Goal: Task Accomplishment & Management: Complete application form

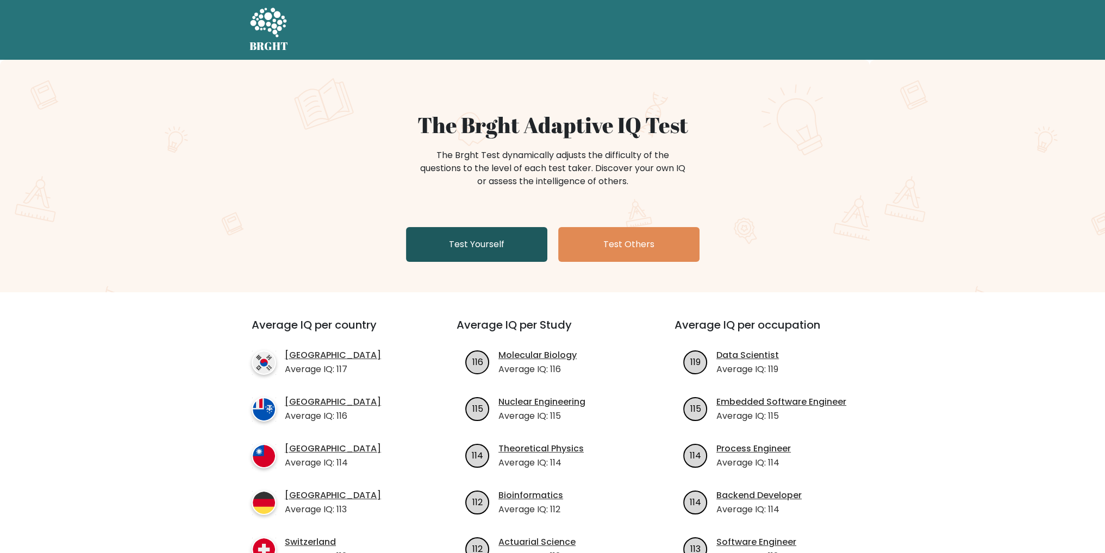
click at [494, 244] on link "Test Yourself" at bounding box center [476, 244] width 141 height 35
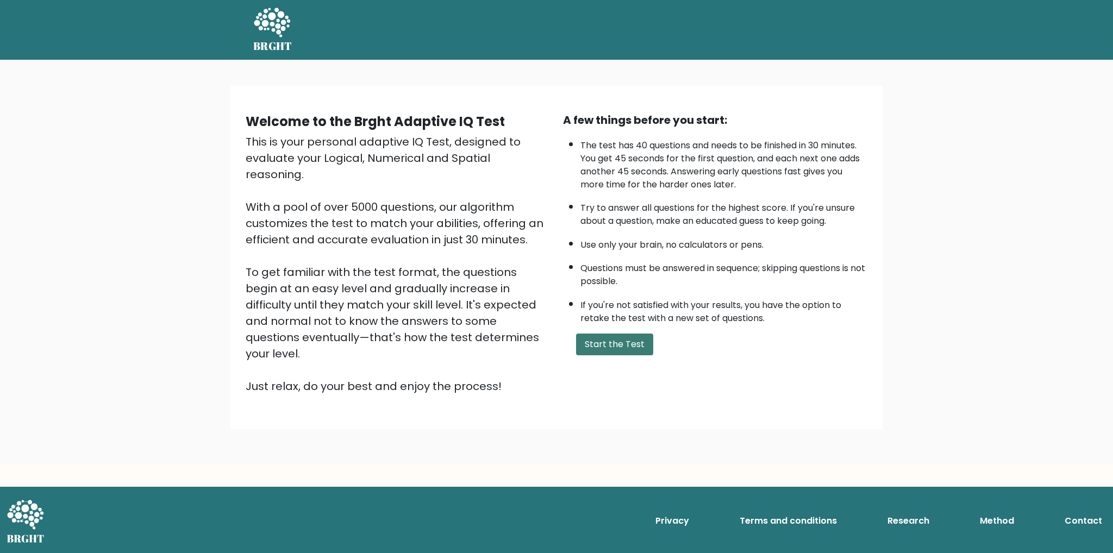
click at [620, 341] on button "Start the Test" at bounding box center [614, 345] width 77 height 22
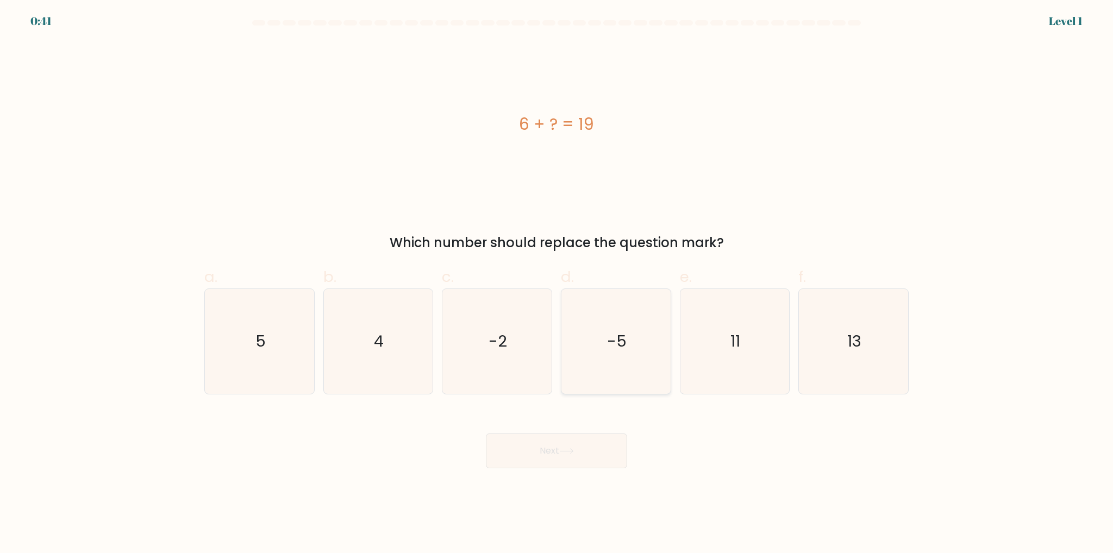
click at [604, 322] on icon "-5" at bounding box center [616, 341] width 105 height 105
click at [557, 284] on input "d. -5" at bounding box center [557, 280] width 1 height 7
radio input "true"
click at [486, 434] on button "Next" at bounding box center [556, 451] width 141 height 35
click at [559, 451] on button "Next" at bounding box center [556, 451] width 141 height 35
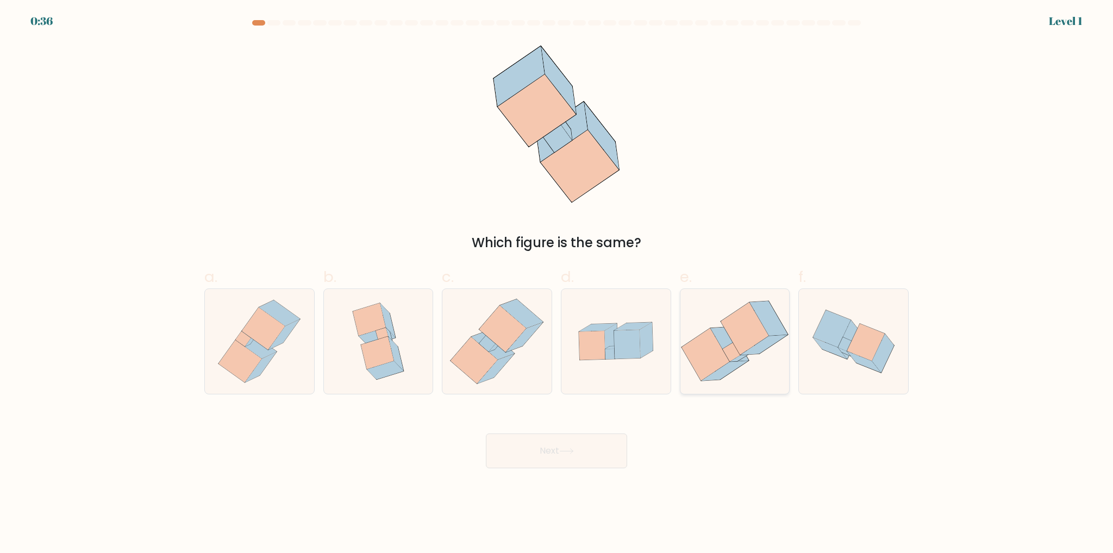
click at [726, 355] on icon at bounding box center [735, 341] width 109 height 99
click at [557, 284] on input "e." at bounding box center [557, 280] width 1 height 7
radio input "true"
click at [486, 434] on button "Next" at bounding box center [556, 451] width 141 height 35
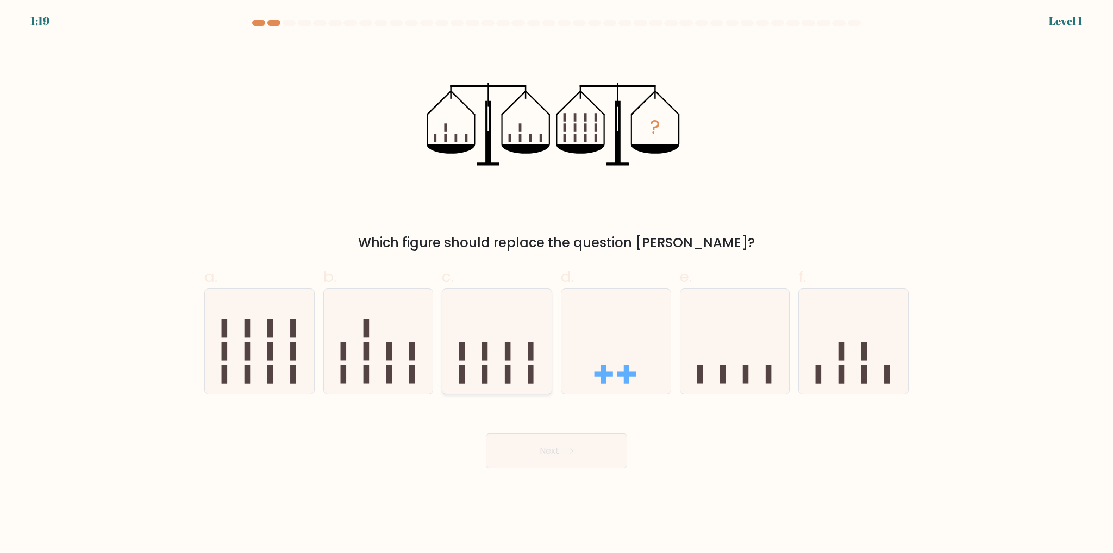
click at [502, 377] on icon at bounding box center [497, 341] width 109 height 90
click at [557, 284] on input "c." at bounding box center [557, 280] width 1 height 7
radio input "true"
click at [486, 434] on button "Next" at bounding box center [556, 451] width 141 height 35
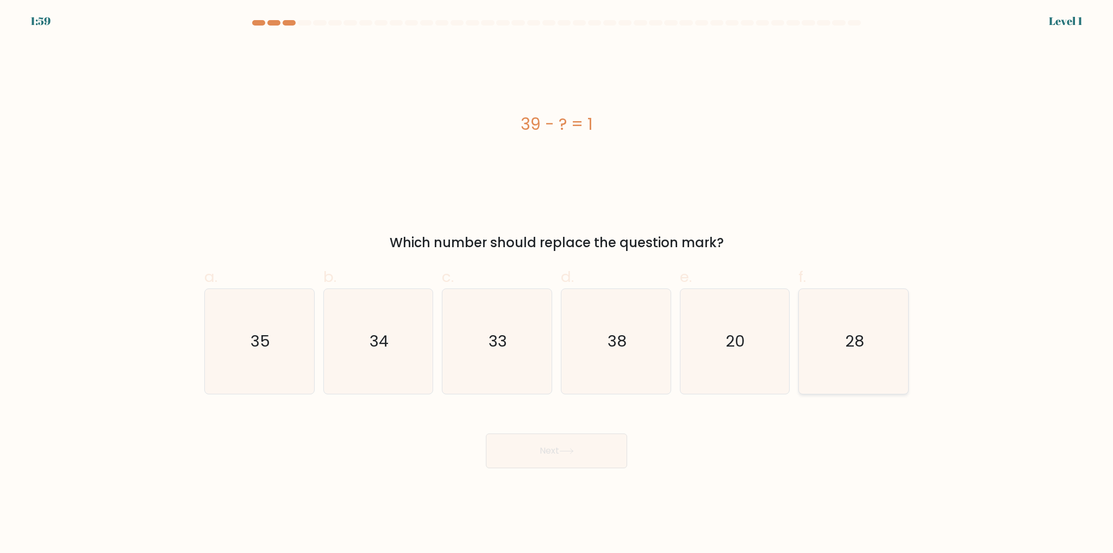
click at [830, 355] on icon "28" at bounding box center [853, 341] width 105 height 105
click at [557, 284] on input "f. 28" at bounding box center [557, 280] width 1 height 7
radio input "true"
click at [486, 434] on button "Next" at bounding box center [556, 451] width 141 height 35
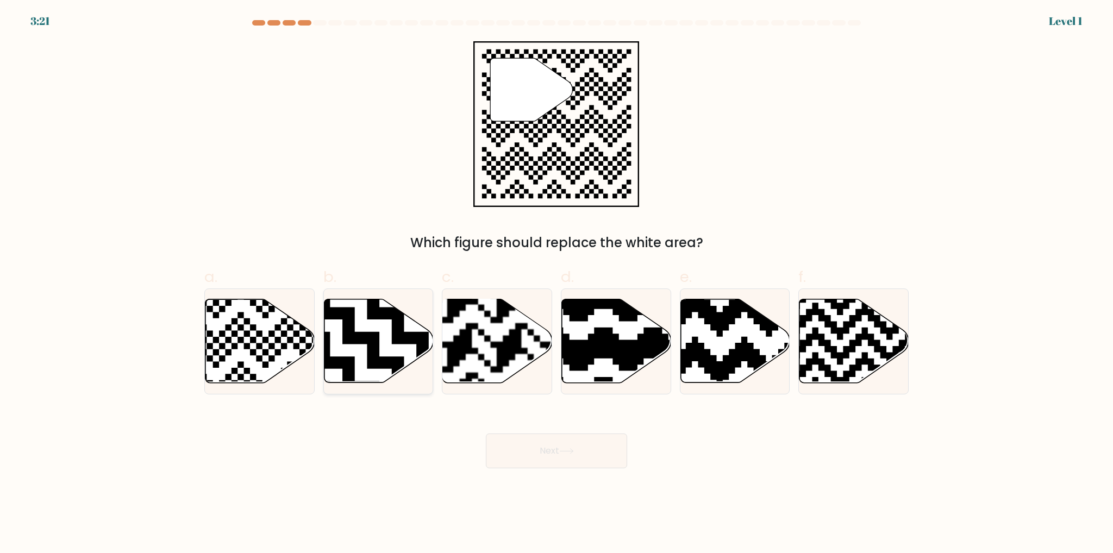
click at [376, 351] on icon at bounding box center [417, 295] width 198 height 198
click at [557, 284] on input "b." at bounding box center [557, 280] width 1 height 7
radio input "true"
click at [486, 434] on button "Next" at bounding box center [556, 451] width 141 height 35
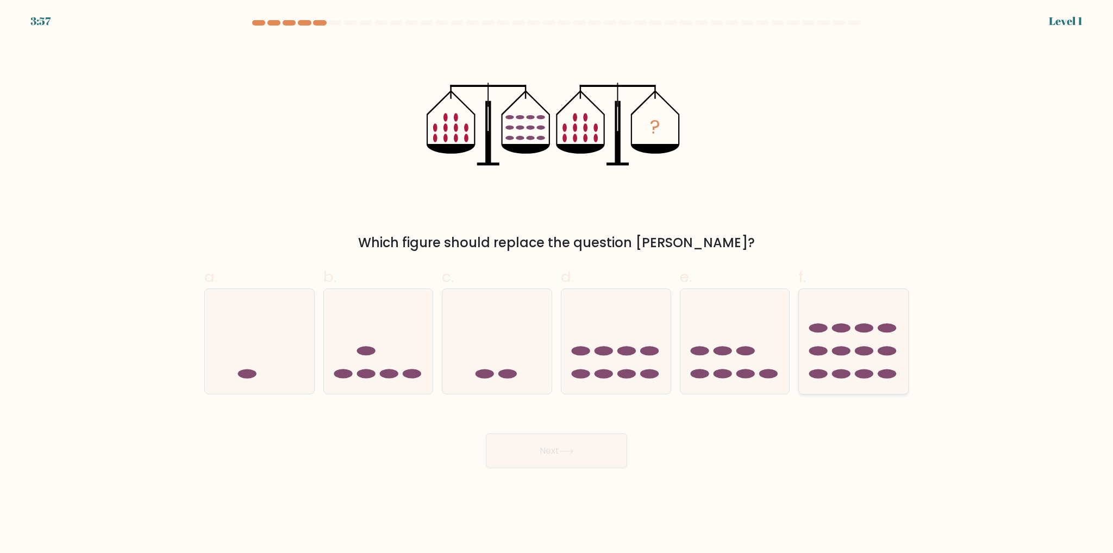
click at [863, 371] on ellipse at bounding box center [864, 374] width 18 height 9
click at [557, 284] on input "f." at bounding box center [557, 280] width 1 height 7
radio input "true"
click at [486, 434] on button "Next" at bounding box center [556, 451] width 141 height 35
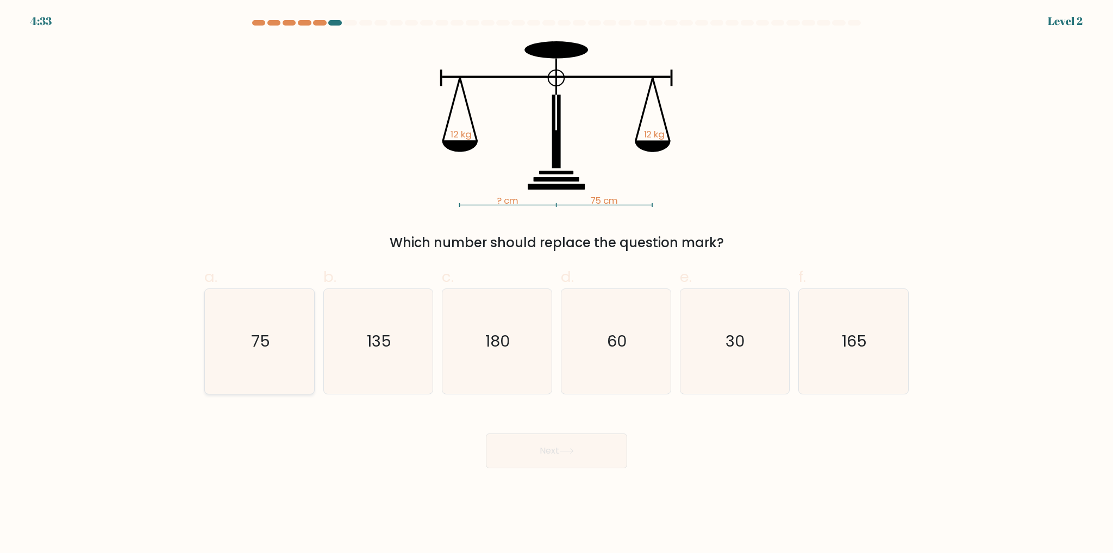
click at [294, 355] on icon "75" at bounding box center [259, 341] width 105 height 105
click at [557, 284] on input "a. 75" at bounding box center [557, 280] width 1 height 7
radio input "true"
click at [486, 434] on button "Next" at bounding box center [556, 451] width 141 height 35
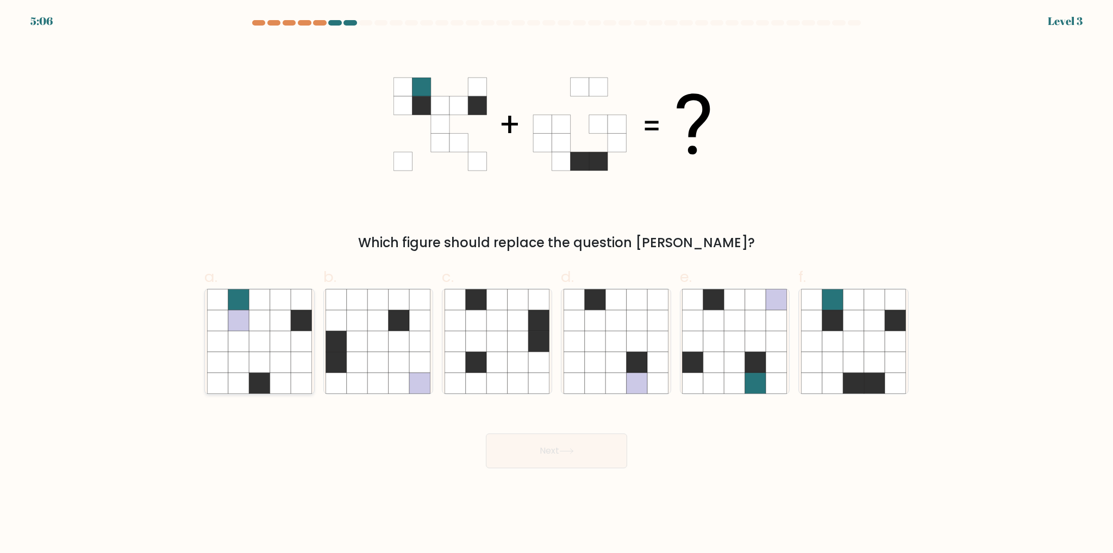
click at [265, 347] on icon at bounding box center [259, 341] width 21 height 21
click at [557, 284] on input "a." at bounding box center [557, 280] width 1 height 7
radio input "true"
click at [856, 331] on icon at bounding box center [853, 320] width 21 height 21
click at [557, 284] on input "f." at bounding box center [557, 280] width 1 height 7
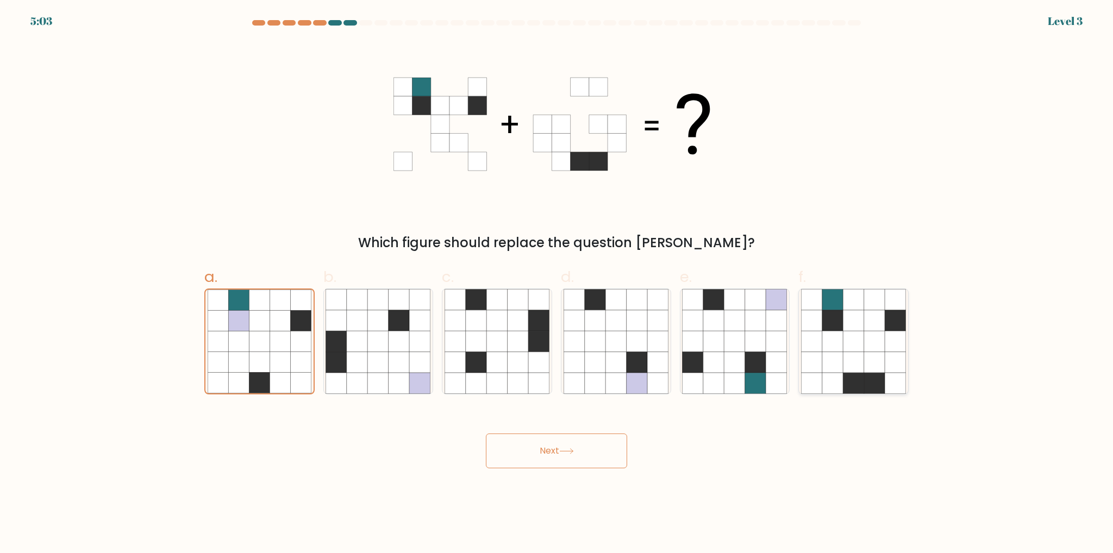
radio input "true"
click at [486, 434] on button "Next" at bounding box center [556, 451] width 141 height 35
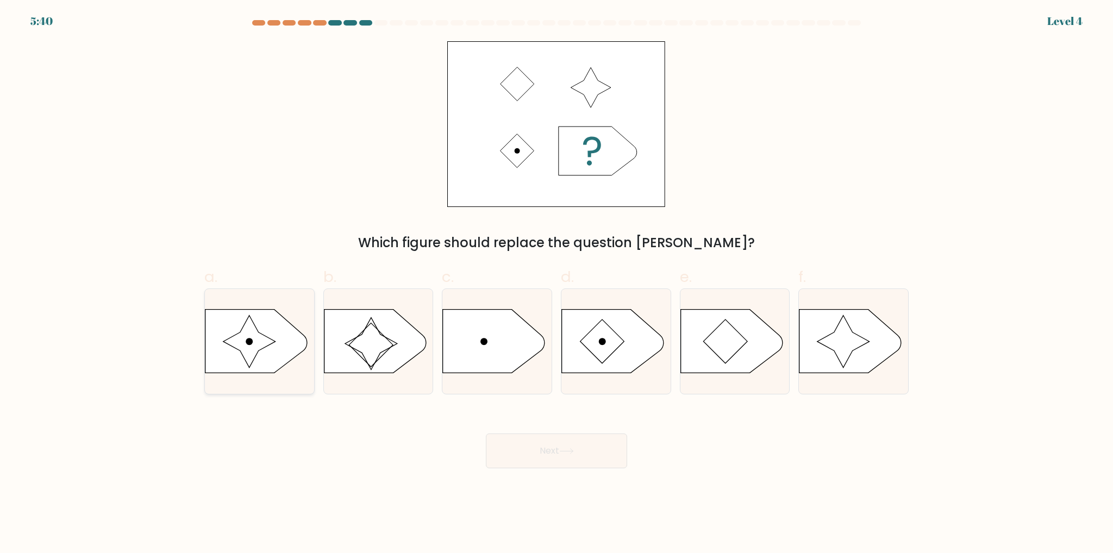
click at [254, 347] on icon at bounding box center [249, 342] width 52 height 52
click at [557, 284] on input "a." at bounding box center [557, 280] width 1 height 7
radio input "true"
click at [486, 434] on button "Next" at bounding box center [556, 451] width 141 height 35
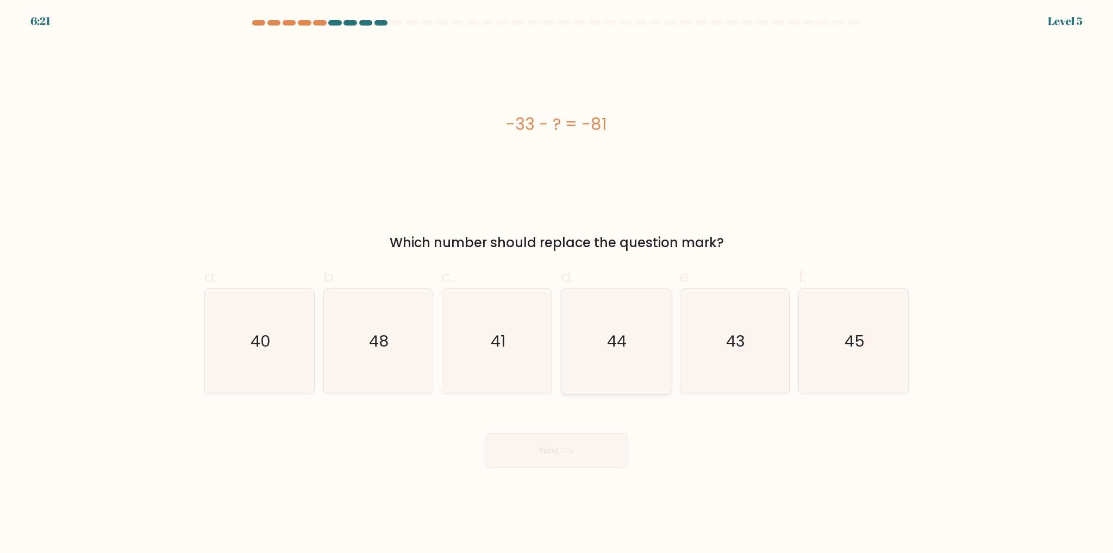
click at [653, 371] on icon "44" at bounding box center [616, 341] width 105 height 105
click at [557, 284] on input "d. 44" at bounding box center [557, 280] width 1 height 7
radio input "true"
click at [486, 434] on button "Next" at bounding box center [556, 451] width 141 height 35
click at [863, 350] on text "45" at bounding box center [855, 342] width 20 height 22
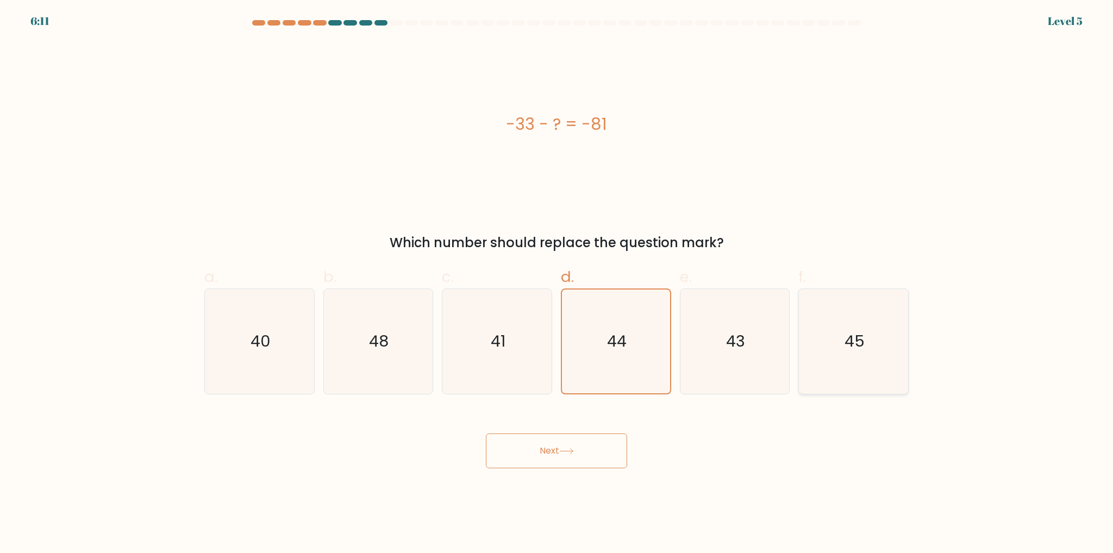
click at [557, 284] on input "f. 45" at bounding box center [557, 280] width 1 height 7
radio input "true"
click at [486, 434] on button "Next" at bounding box center [556, 451] width 141 height 35
click at [567, 444] on button "Next" at bounding box center [556, 451] width 141 height 35
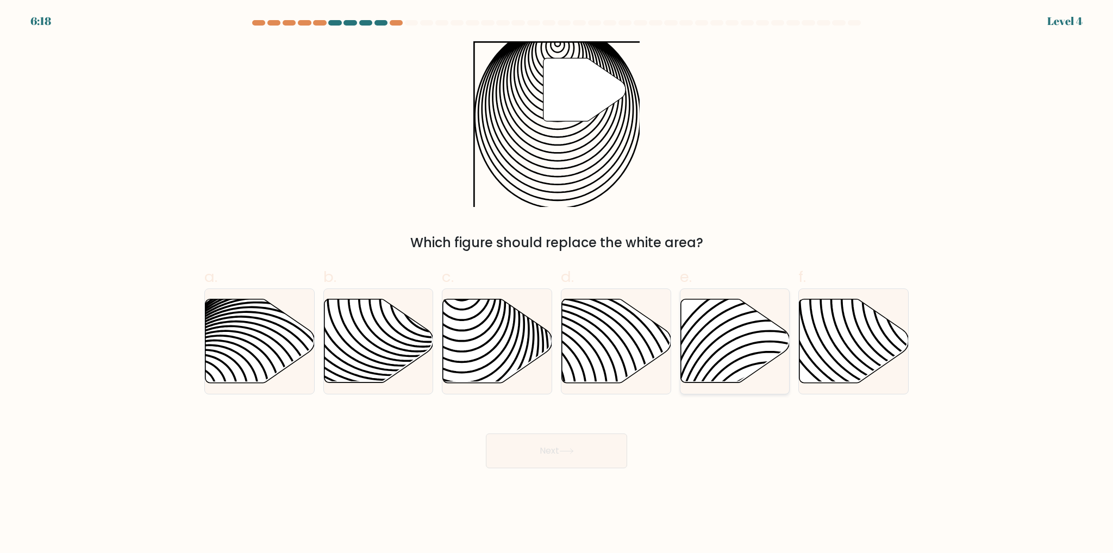
click at [758, 365] on icon at bounding box center [735, 342] width 109 height 84
click at [557, 284] on input "e." at bounding box center [557, 280] width 1 height 7
radio input "true"
click at [491, 351] on icon at bounding box center [462, 389] width 220 height 220
click at [557, 284] on input "c." at bounding box center [557, 280] width 1 height 7
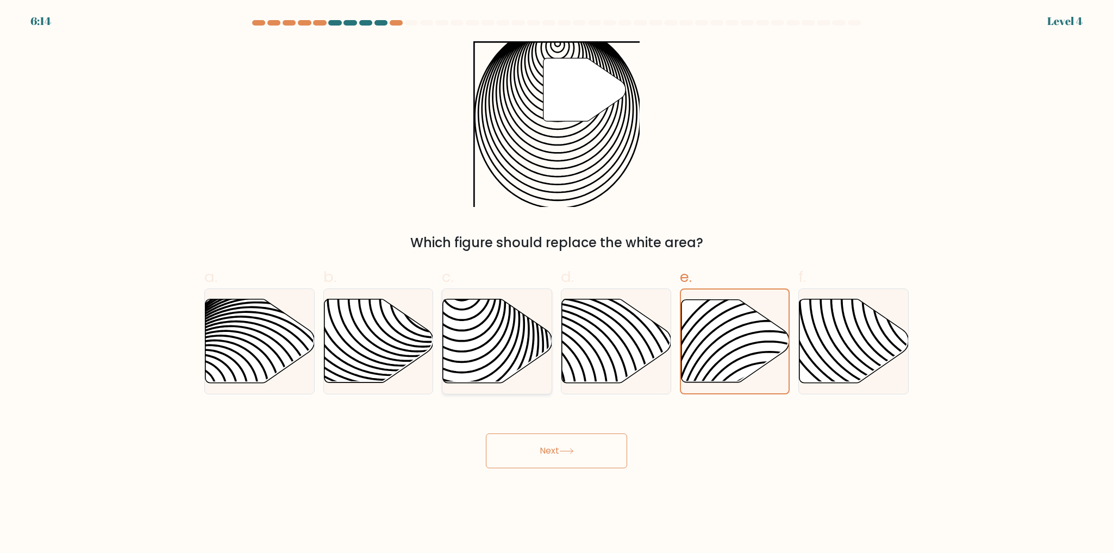
radio input "true"
click at [550, 459] on button "Next" at bounding box center [556, 451] width 141 height 35
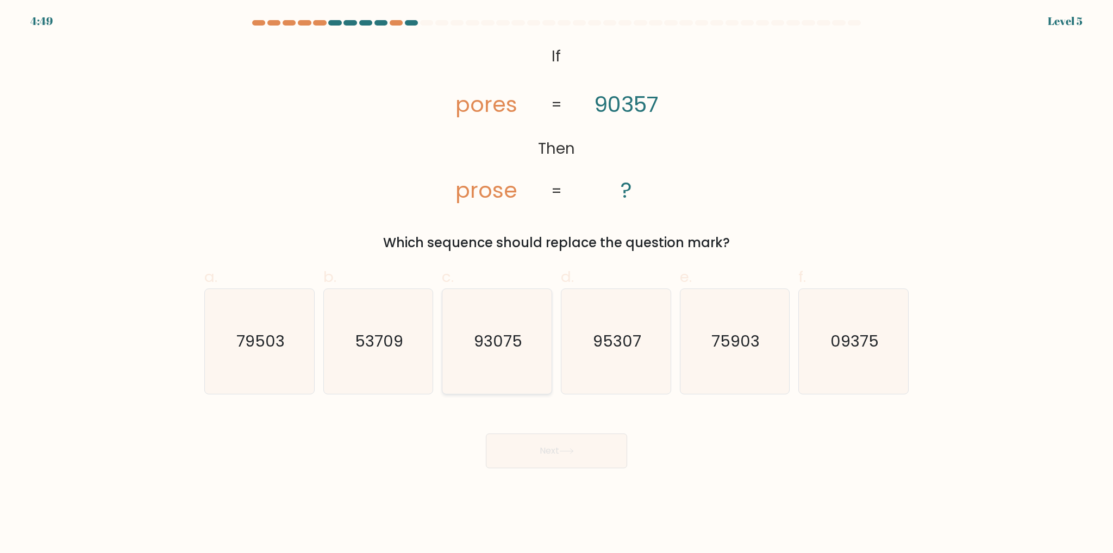
click at [520, 352] on text "93075" at bounding box center [498, 342] width 48 height 22
click at [557, 284] on input "c. 93075" at bounding box center [557, 280] width 1 height 7
radio input "true"
click at [545, 429] on div "Next" at bounding box center [557, 438] width 718 height 61
click at [547, 449] on button "Next" at bounding box center [556, 451] width 141 height 35
